Goal: Information Seeking & Learning: Find specific fact

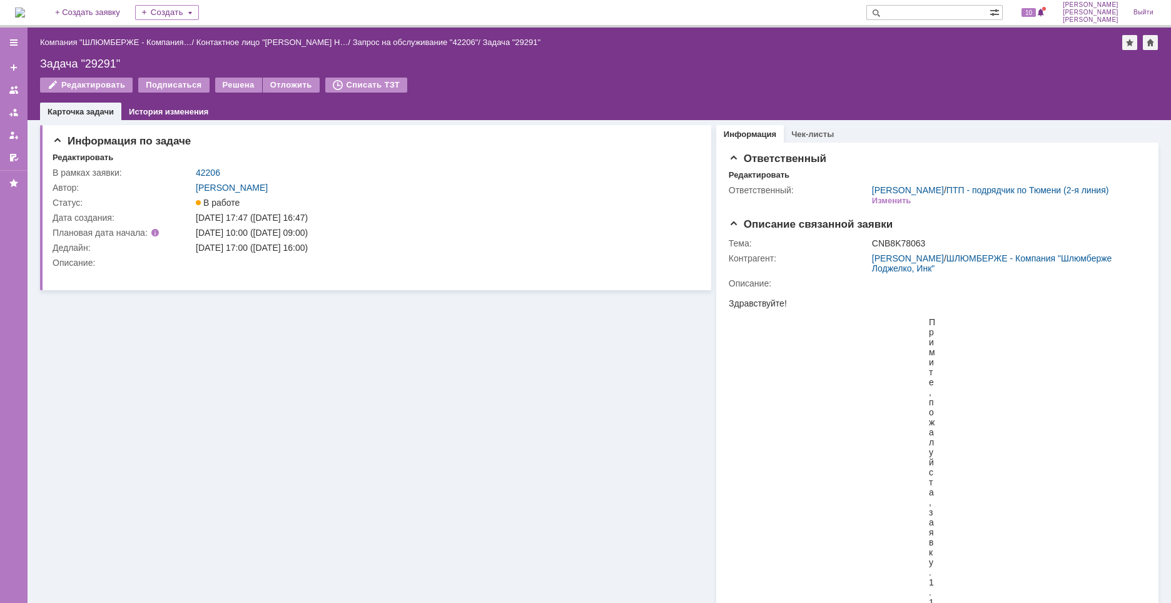
click at [579, 93] on div "Редактировать Подписаться Решена Отложить Списать ТЗТ" at bounding box center [599, 91] width 1119 height 26
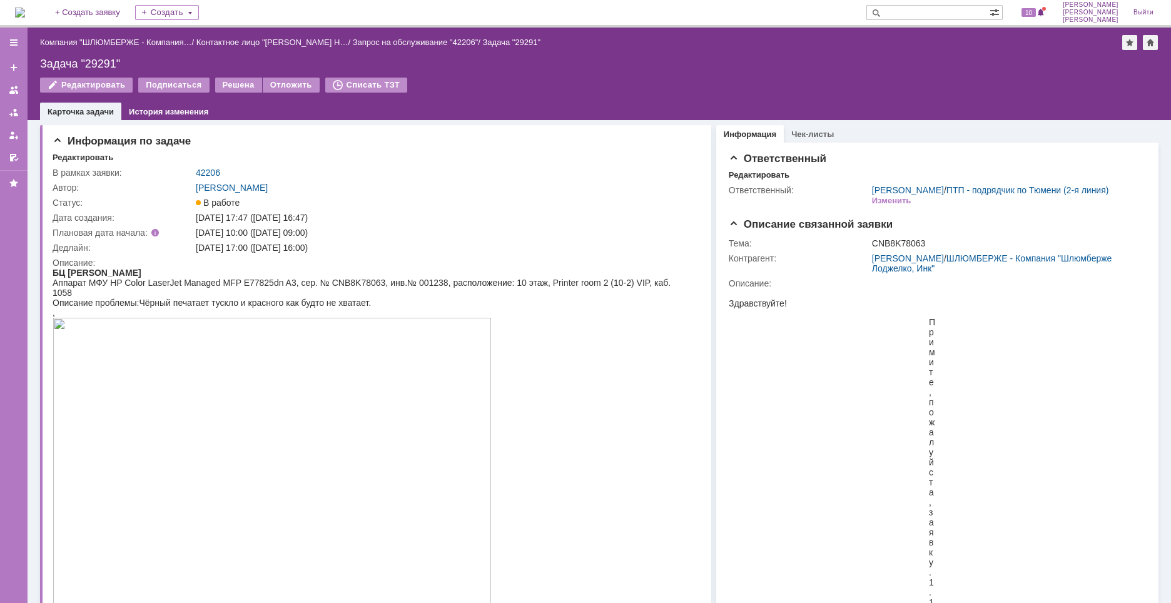
click at [25, 10] on img at bounding box center [20, 13] width 10 height 10
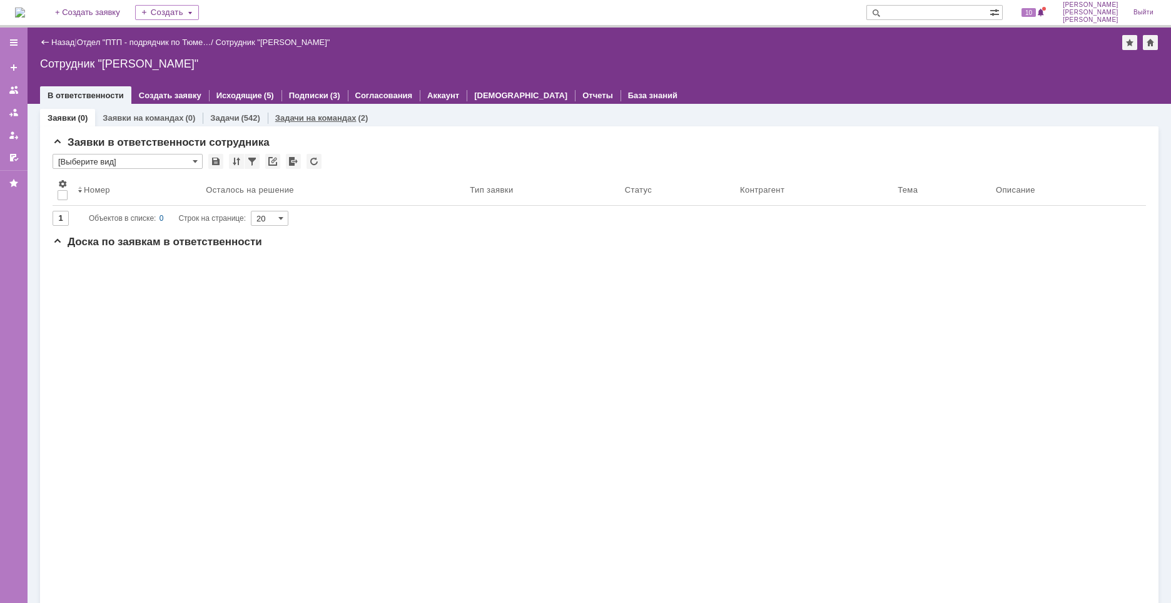
click at [335, 122] on link "Задачи на командах" at bounding box center [315, 117] width 81 height 9
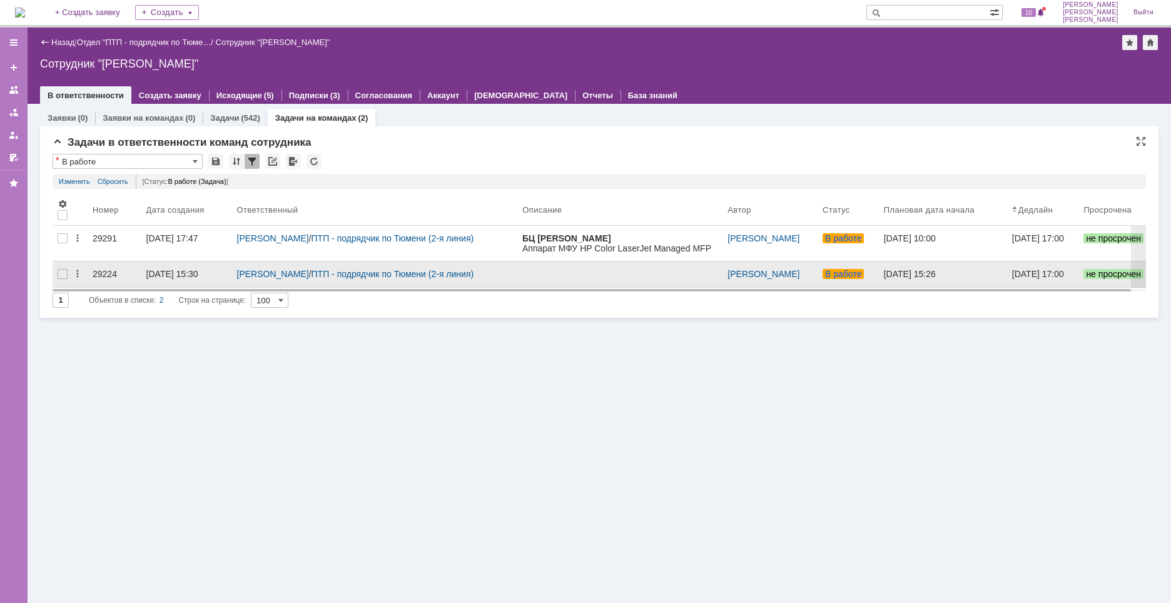
click at [103, 275] on div "29224" at bounding box center [115, 274] width 44 height 10
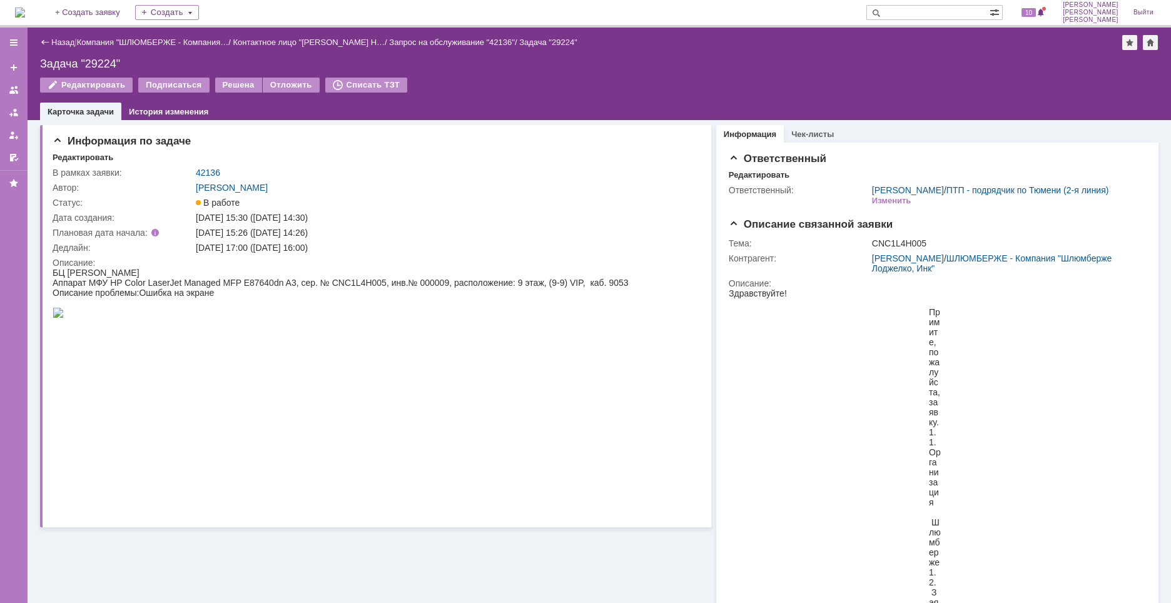
click at [92, 56] on div "Назад | Компания "ШЛЮМБЕРЖЕ - Компания… / Контактное лицо "[PERSON_NAME] Н… / З…" at bounding box center [600, 74] width 1144 height 93
copy div "29224"
click at [355, 281] on div "Аппарат МФУ HP Color LaserJet Managed MFP E87640dn A3, сер. № CNC1L4H005, инв.№…" at bounding box center [341, 283] width 576 height 10
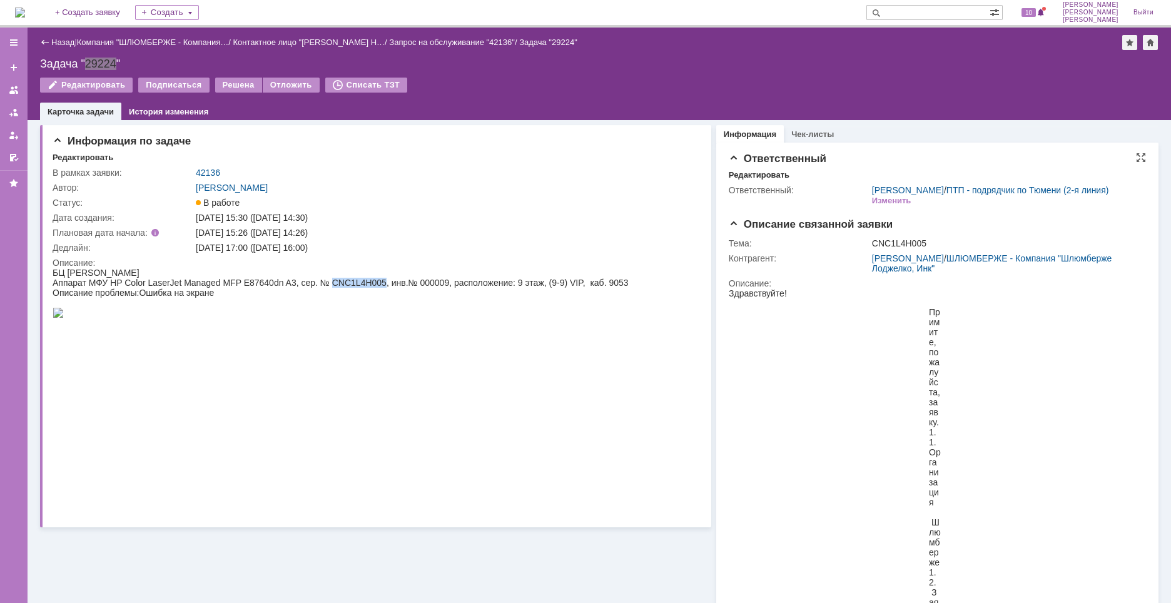
copy div "CNC1L4H005"
drag, startPoint x: 270, startPoint y: 247, endPoint x: 335, endPoint y: 250, distance: 65.2
click at [335, 250] on div "[DATE] 17:00 ([DATE] 16:00)" at bounding box center [444, 248] width 496 height 10
copy div "[DATE] 16:00"
click at [546, 320] on div at bounding box center [341, 314] width 576 height 12
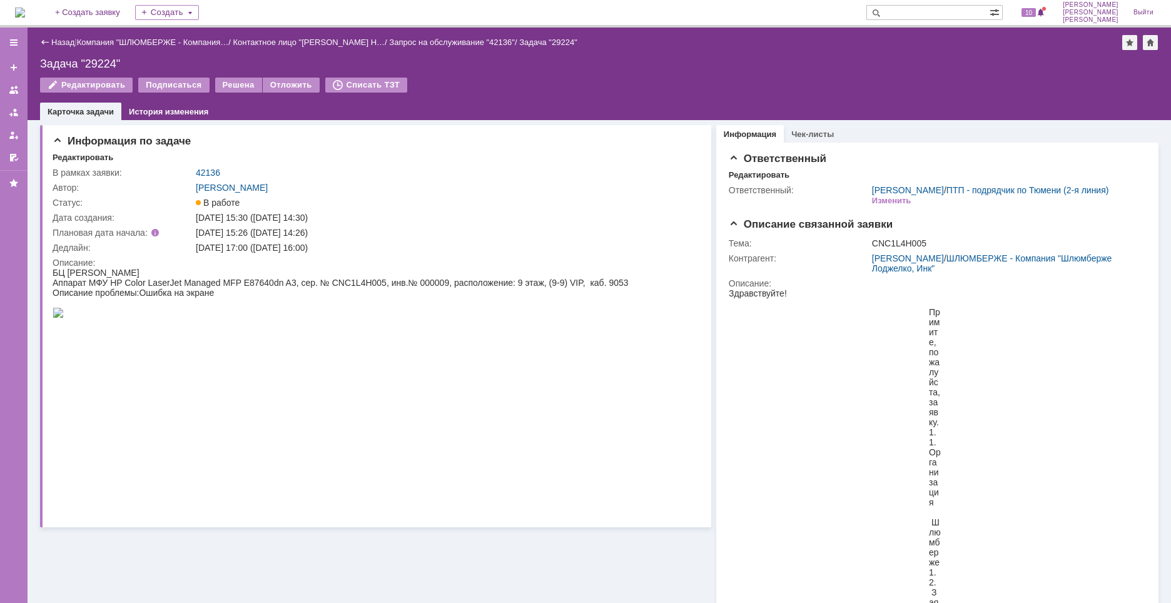
click at [103, 62] on div "Задача "29224"" at bounding box center [599, 64] width 1119 height 13
copy div "29224"
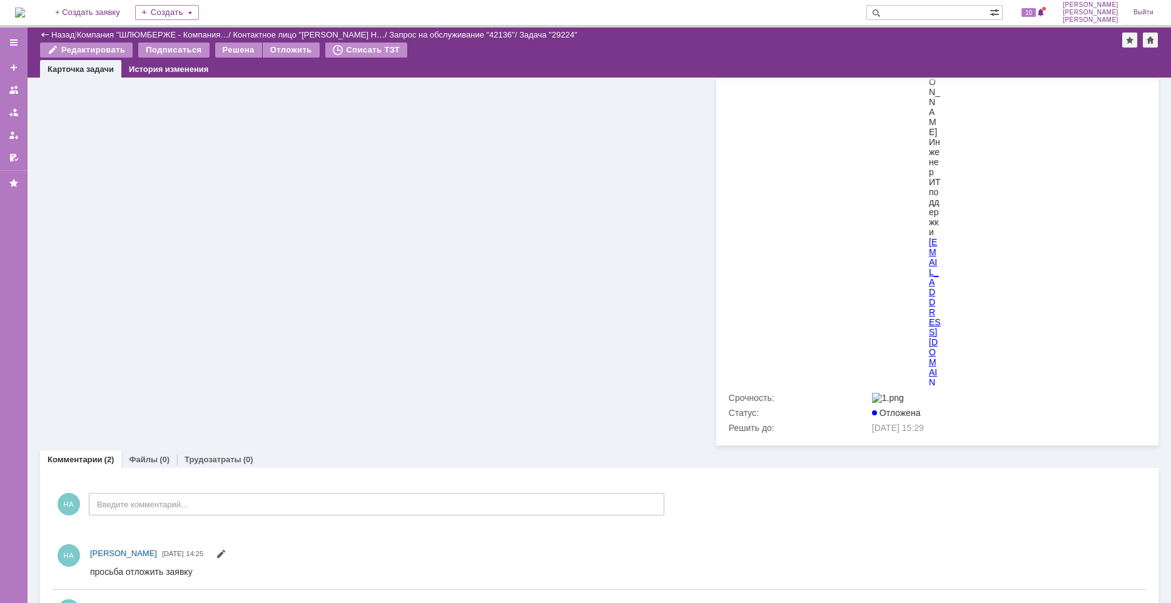
scroll to position [2217, 0]
